Goal: Contribute content

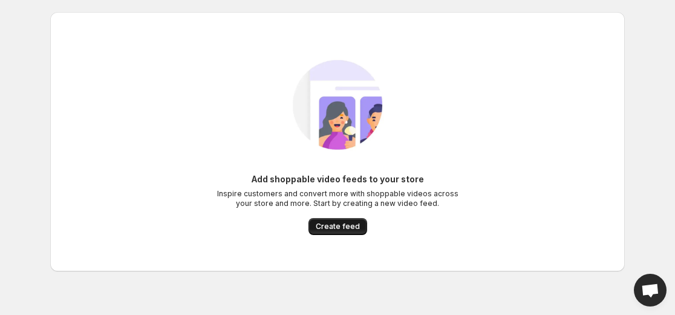
click at [323, 226] on span "Create feed" at bounding box center [338, 226] width 44 height 10
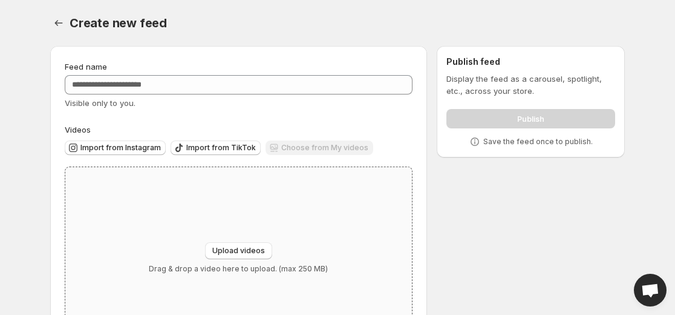
scroll to position [64, 0]
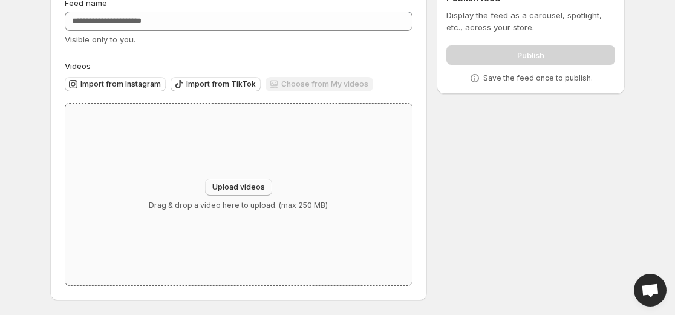
click at [262, 188] on span "Upload videos" at bounding box center [238, 187] width 53 height 10
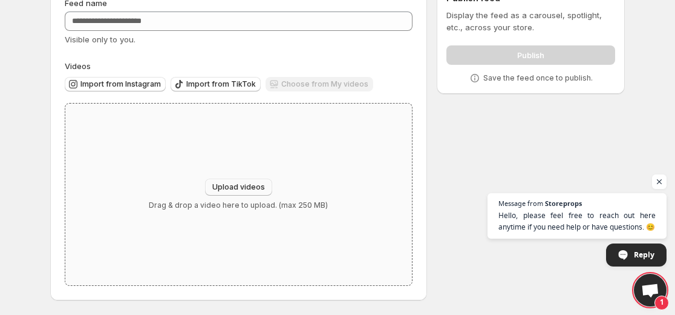
type input "**********"
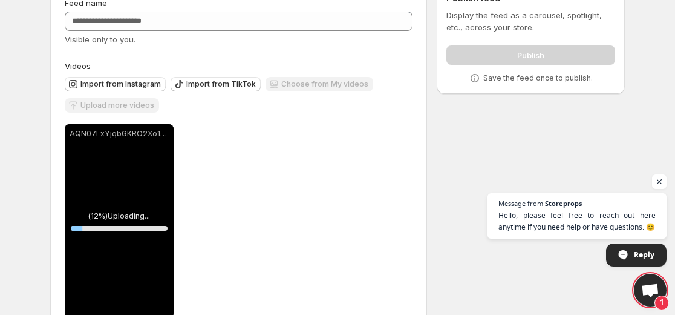
scroll to position [96, 0]
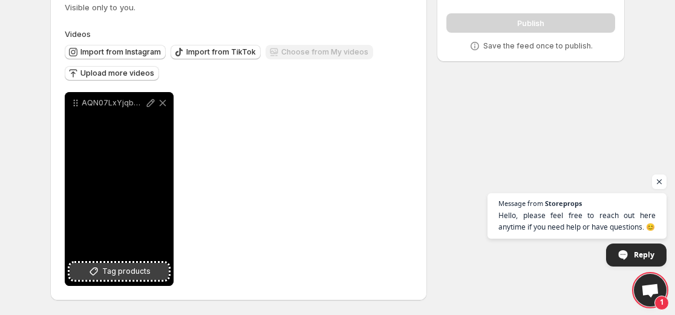
click at [114, 271] on span "Tag products" at bounding box center [126, 271] width 48 height 12
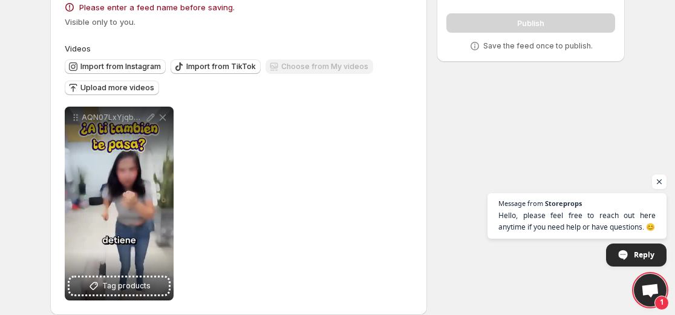
scroll to position [0, 0]
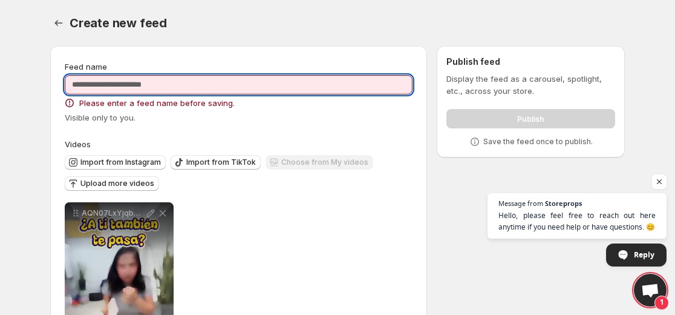
click at [189, 90] on input "Feed name" at bounding box center [239, 84] width 348 height 19
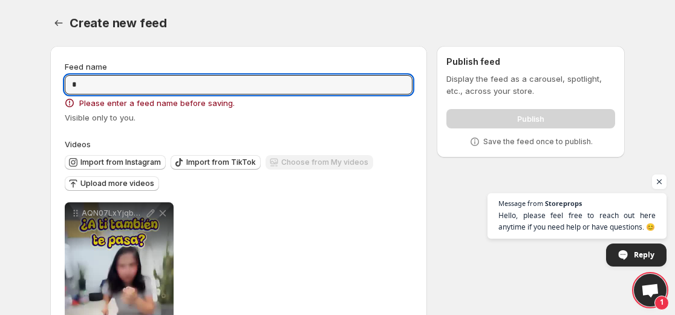
type input "*"
